Goal: Information Seeking & Learning: Check status

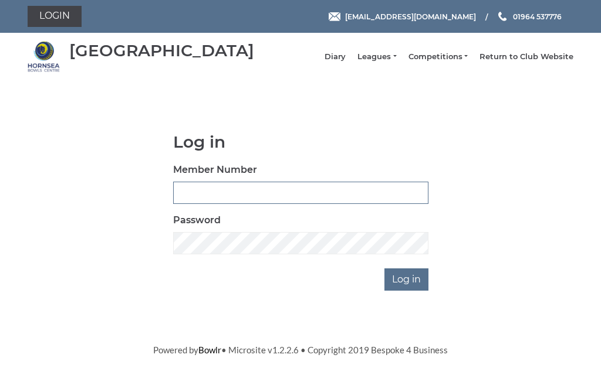
click at [260, 201] on input "Member Number" at bounding box center [300, 193] width 255 height 22
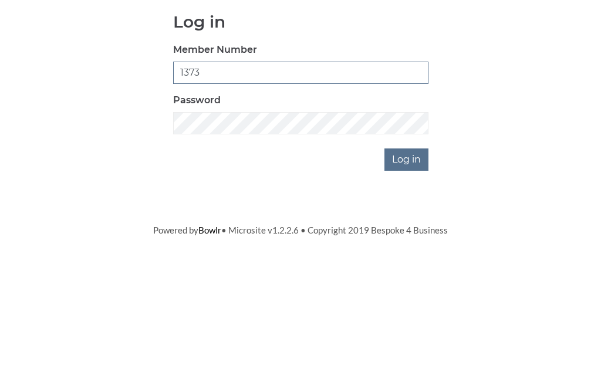
type input "1373"
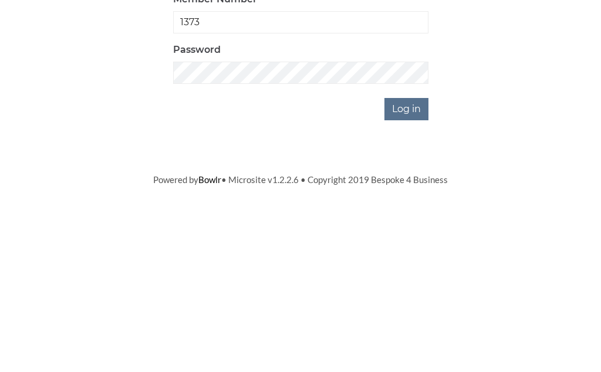
click at [415, 269] on input "Log in" at bounding box center [406, 280] width 44 height 22
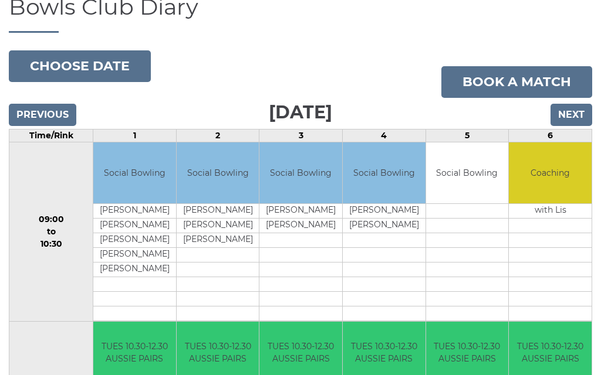
scroll to position [92, 0]
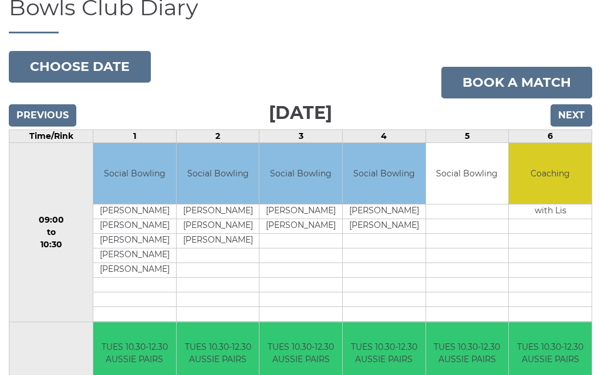
click at [574, 127] on input "Next" at bounding box center [571, 115] width 42 height 22
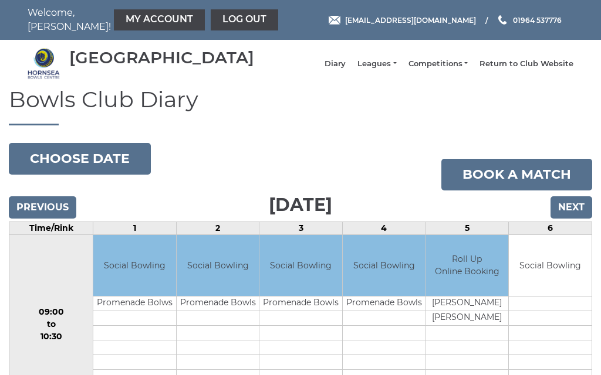
click at [577, 218] on input "Next" at bounding box center [571, 208] width 42 height 22
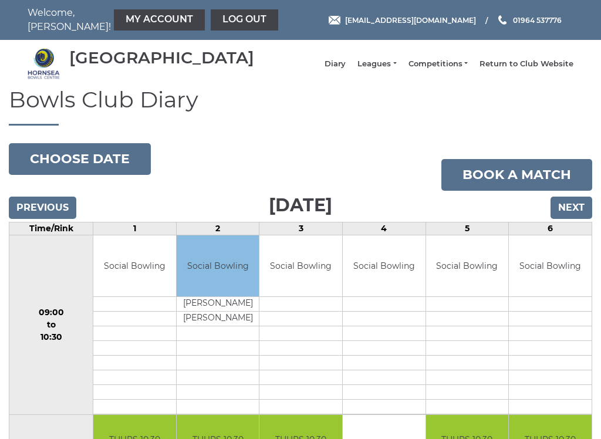
click at [575, 219] on input "Next" at bounding box center [571, 208] width 42 height 22
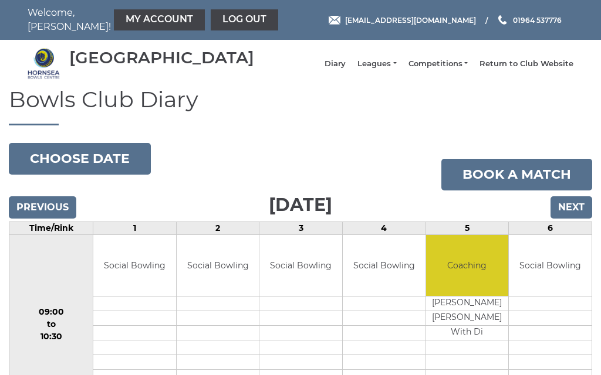
click at [574, 216] on input "Next" at bounding box center [571, 208] width 42 height 22
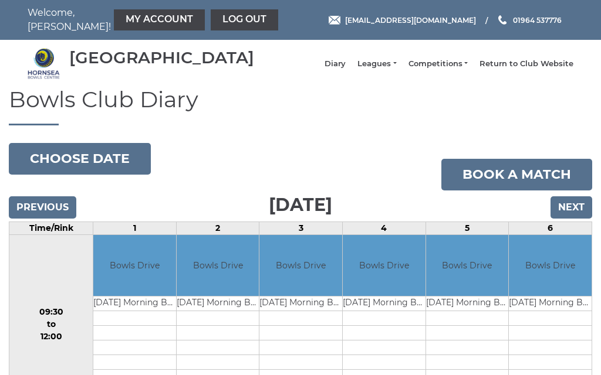
click at [577, 218] on input "Next" at bounding box center [571, 208] width 42 height 22
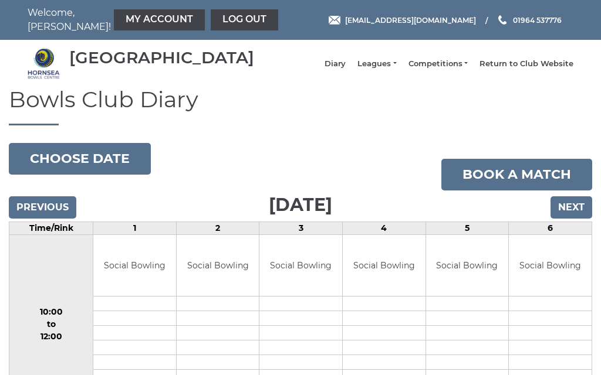
click at [573, 219] on input "Next" at bounding box center [571, 208] width 42 height 22
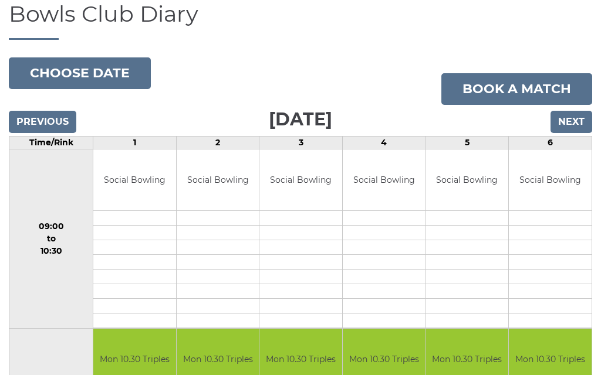
scroll to position [85, 0]
click at [577, 128] on input "Next" at bounding box center [571, 122] width 42 height 22
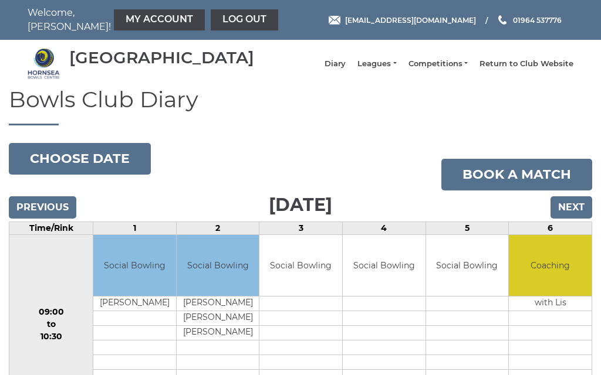
click at [573, 214] on input "Next" at bounding box center [571, 208] width 42 height 22
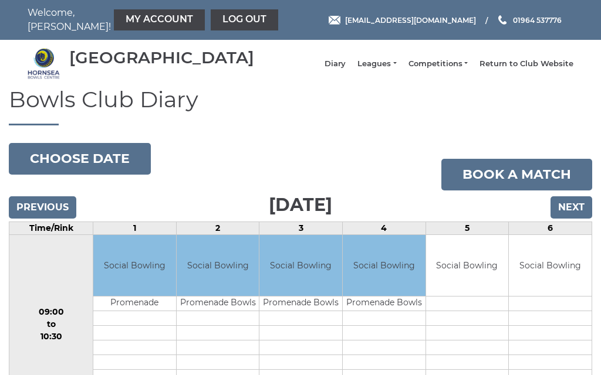
click at [395, 69] on link "Leagues" at bounding box center [376, 64] width 39 height 11
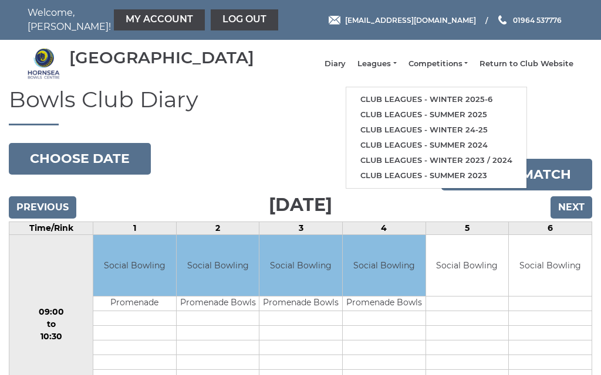
click at [440, 106] on link "Club leagues - Winter 2025-6" at bounding box center [436, 99] width 180 height 15
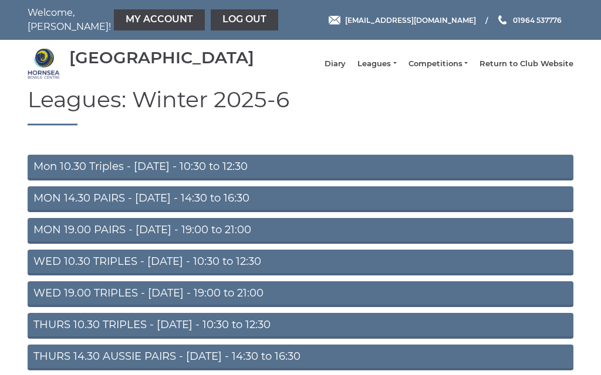
click at [183, 207] on link "MON 14.30 PAIRS - [DATE] - 14:30 to 16:30" at bounding box center [301, 200] width 546 height 26
click at [157, 244] on link "MON 19.00 PAIRS - [DATE] - 19:00 to 21:00" at bounding box center [301, 231] width 546 height 26
click at [184, 273] on link "WED 10.30 TRIPLES - Wednesday - 10:30 to 12:30" at bounding box center [301, 263] width 546 height 26
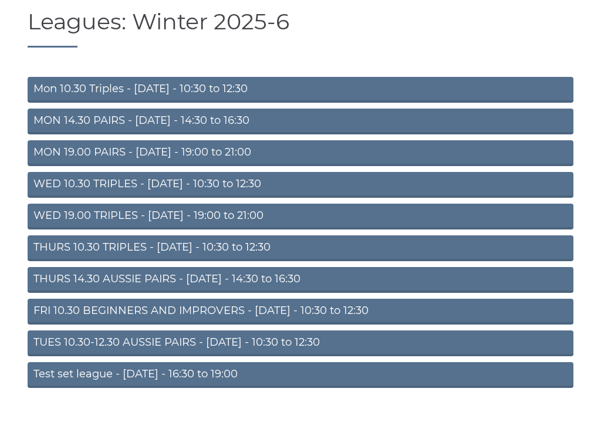
scroll to position [77, 0]
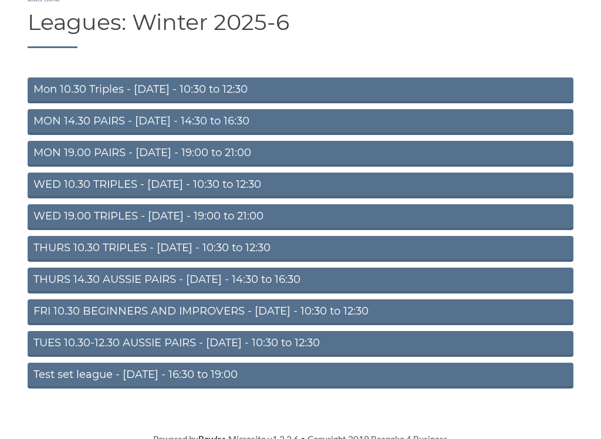
click at [158, 346] on link "TUES 10.30-12.30 AUSSIE PAIRS - [DATE] - 10:30 to 12:30" at bounding box center [301, 344] width 546 height 26
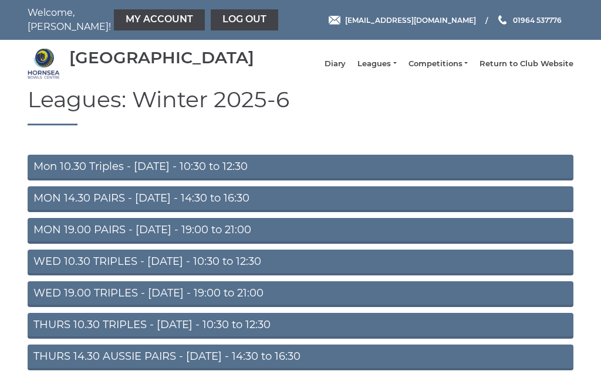
scroll to position [115, 0]
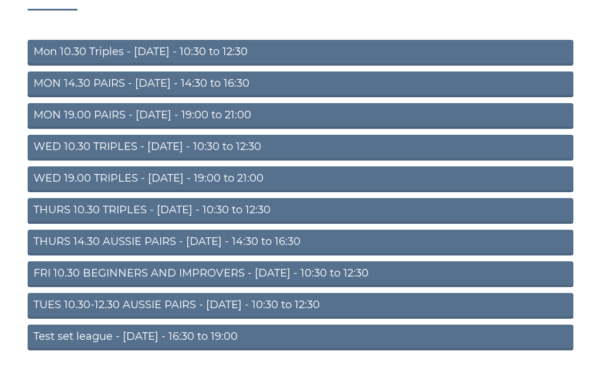
click at [160, 151] on link "WED 10.30 TRIPLES - Wednesday - 10:30 to 12:30" at bounding box center [301, 148] width 546 height 26
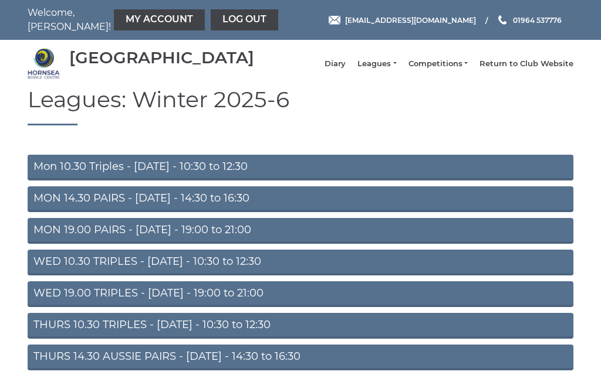
scroll to position [115, 0]
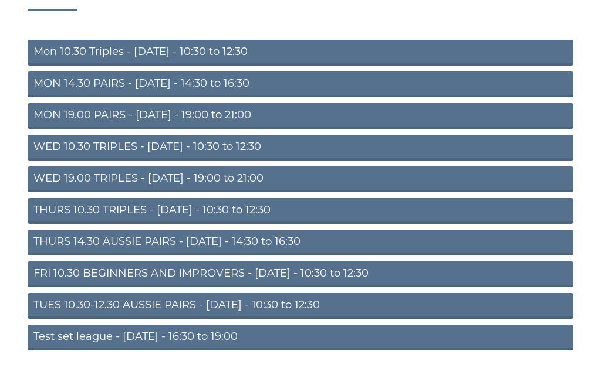
click at [172, 245] on link "THURS 14.30 AUSSIE PAIRS - Thursday - 14:30 to 16:30" at bounding box center [301, 243] width 546 height 26
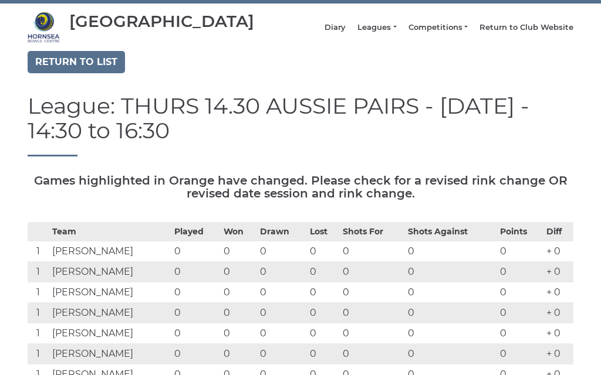
scroll to position [29, 0]
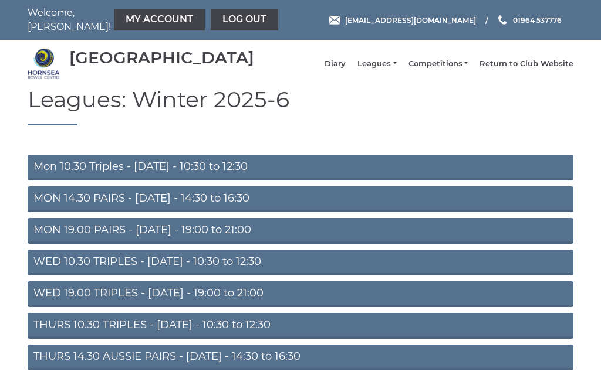
scroll to position [115, 0]
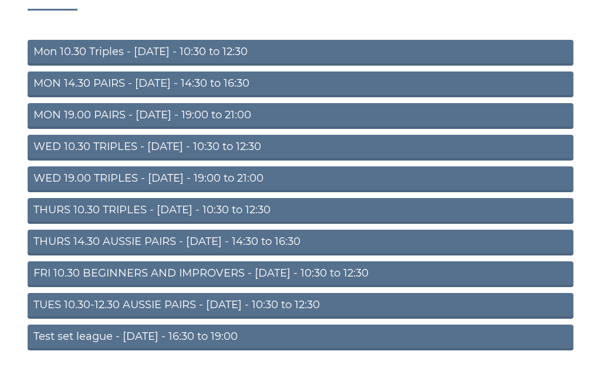
click at [204, 150] on link "WED 10.30 TRIPLES - [DATE] - 10:30 to 12:30" at bounding box center [301, 148] width 546 height 26
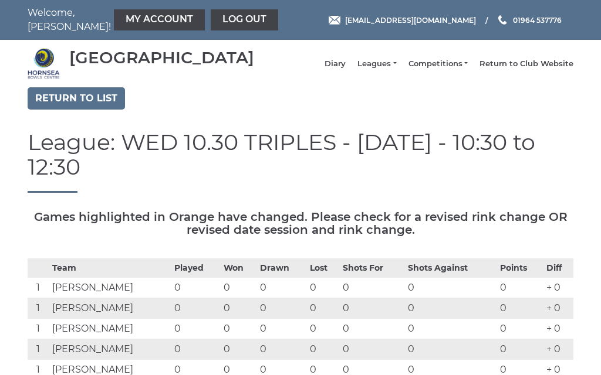
click at [128, 22] on link "My Account" at bounding box center [159, 19] width 91 height 21
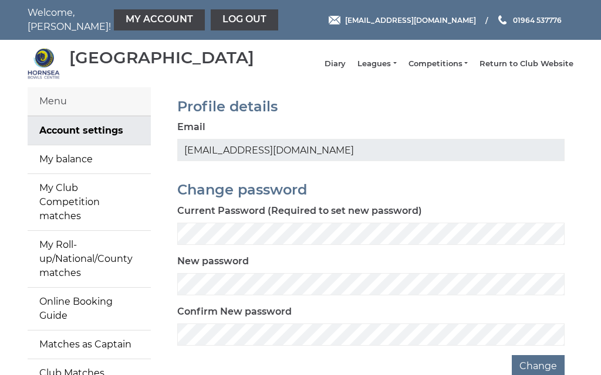
click at [85, 169] on link "My balance" at bounding box center [89, 159] width 123 height 28
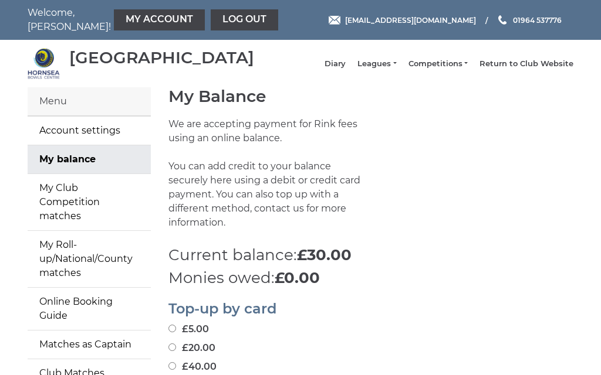
click at [84, 137] on link "Account settings" at bounding box center [89, 131] width 123 height 28
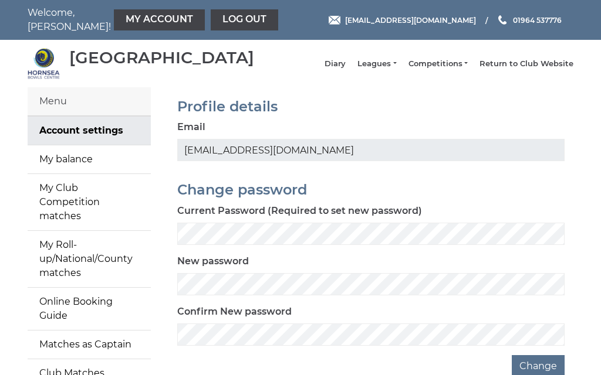
click at [74, 112] on div "Menu" at bounding box center [89, 101] width 123 height 29
click at [72, 168] on link "My balance" at bounding box center [89, 159] width 123 height 28
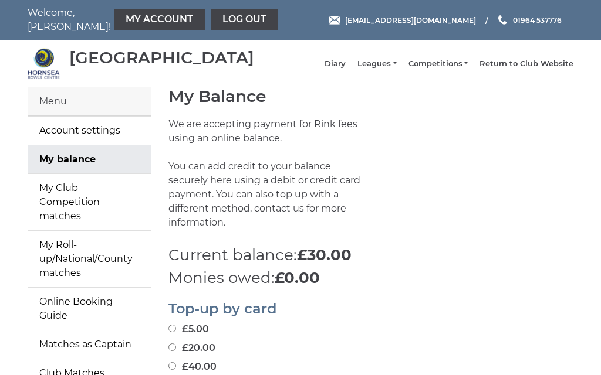
click at [211, 13] on link "Log out" at bounding box center [244, 19] width 67 height 21
